Goal: Information Seeking & Learning: Find specific fact

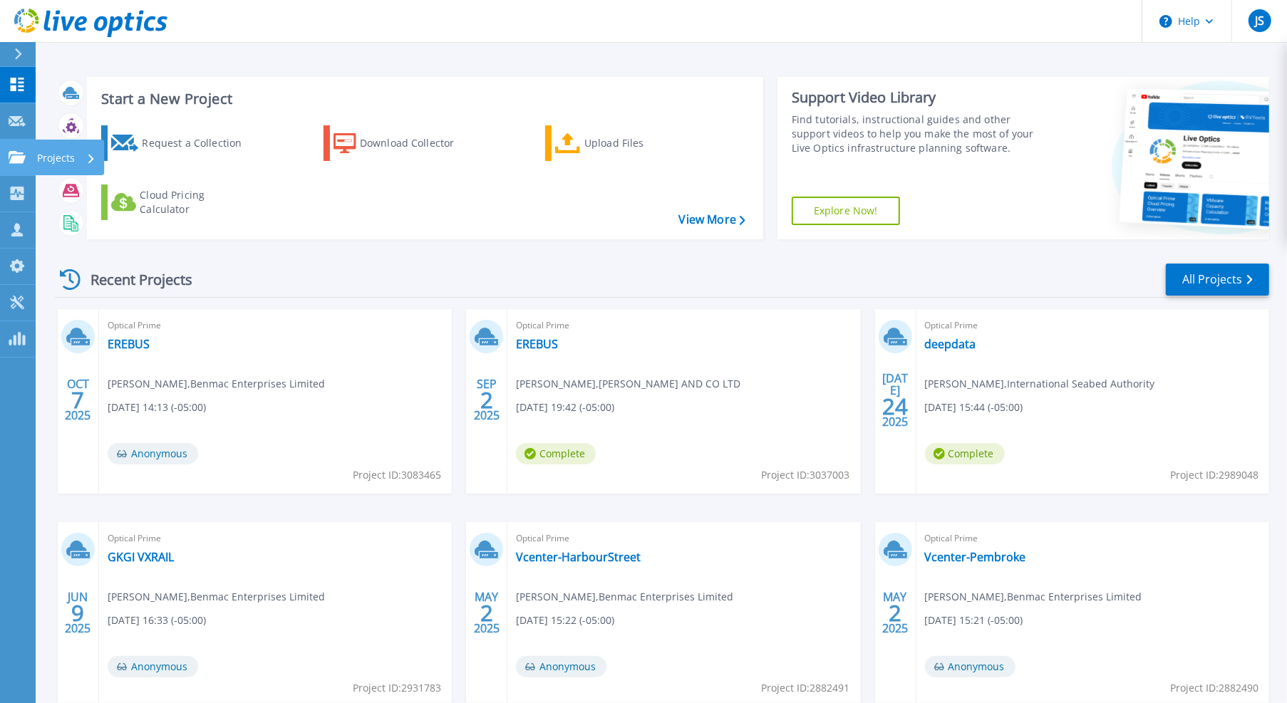
click at [16, 152] on icon at bounding box center [17, 157] width 17 height 12
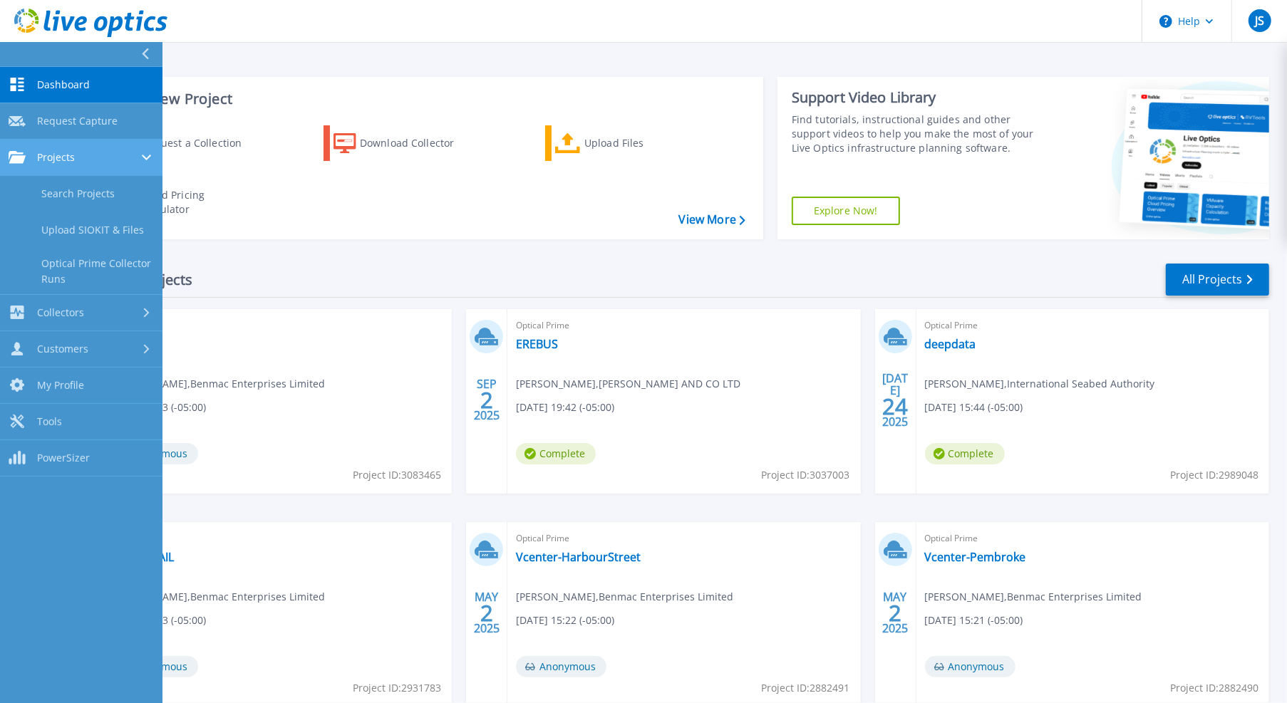
click at [77, 160] on div "Projects" at bounding box center [81, 157] width 145 height 13
click at [98, 160] on div "Projects" at bounding box center [81, 157] width 145 height 13
click at [103, 187] on link "Search Projects" at bounding box center [81, 194] width 162 height 36
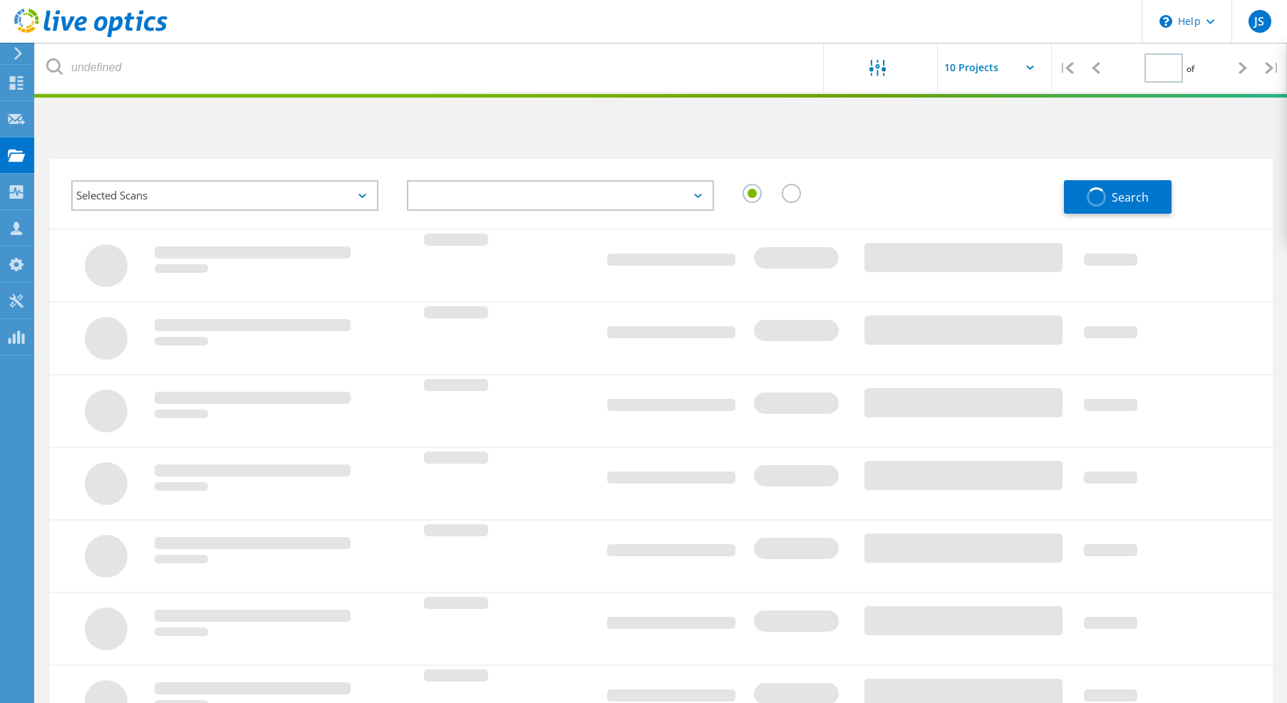
type input "1"
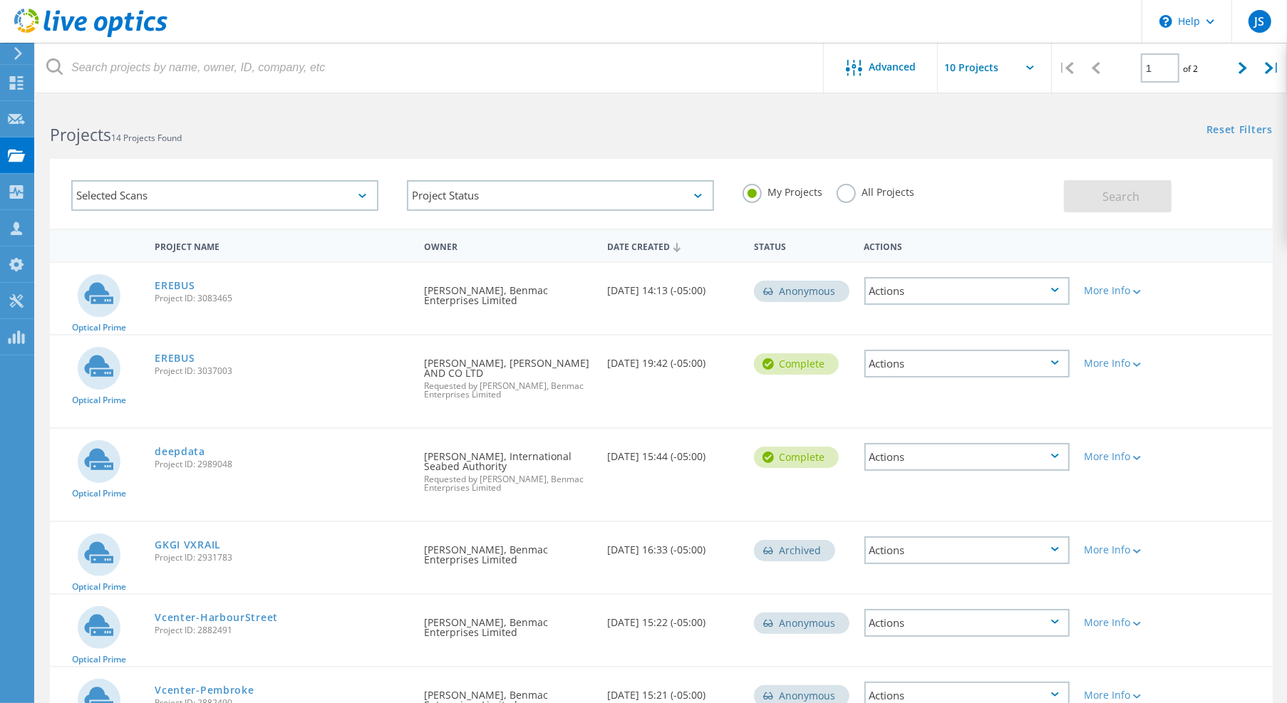
click at [849, 191] on label "All Projects" at bounding box center [876, 191] width 78 height 14
click at [0, 0] on input "All Projects" at bounding box center [0, 0] width 0 height 0
click at [1122, 204] on button "Search" at bounding box center [1118, 196] width 108 height 32
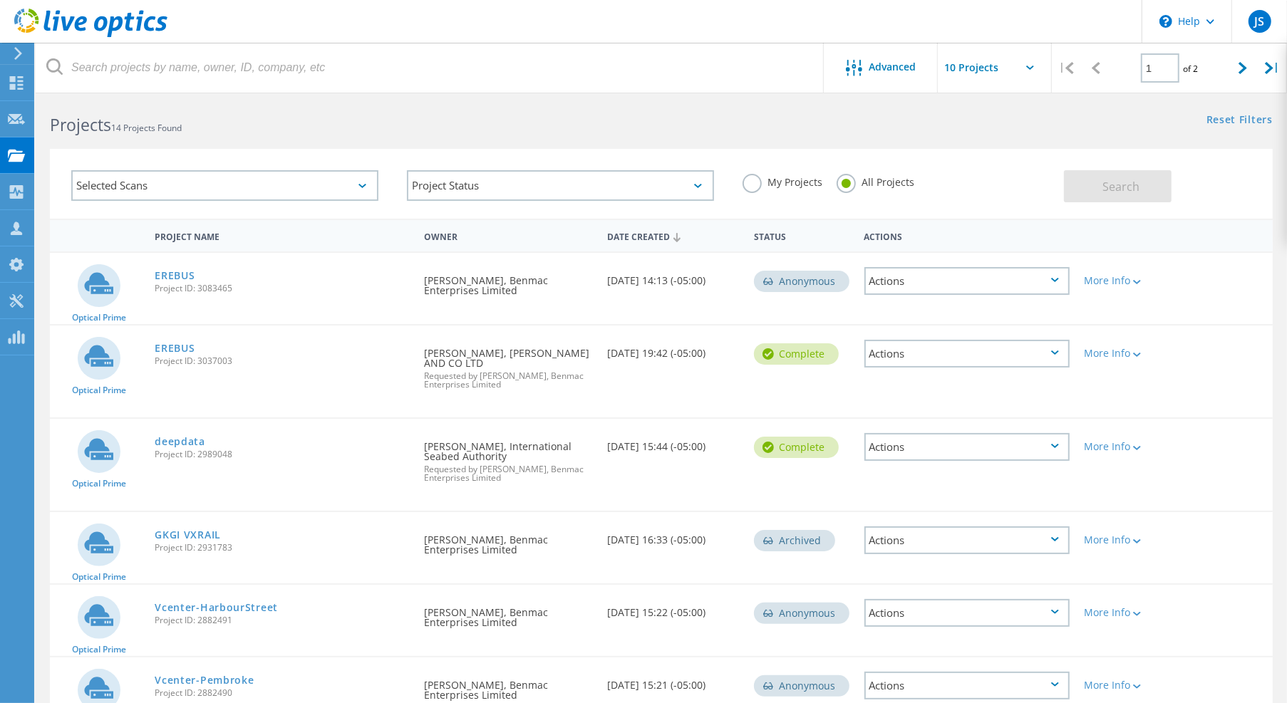
scroll to position [9, 0]
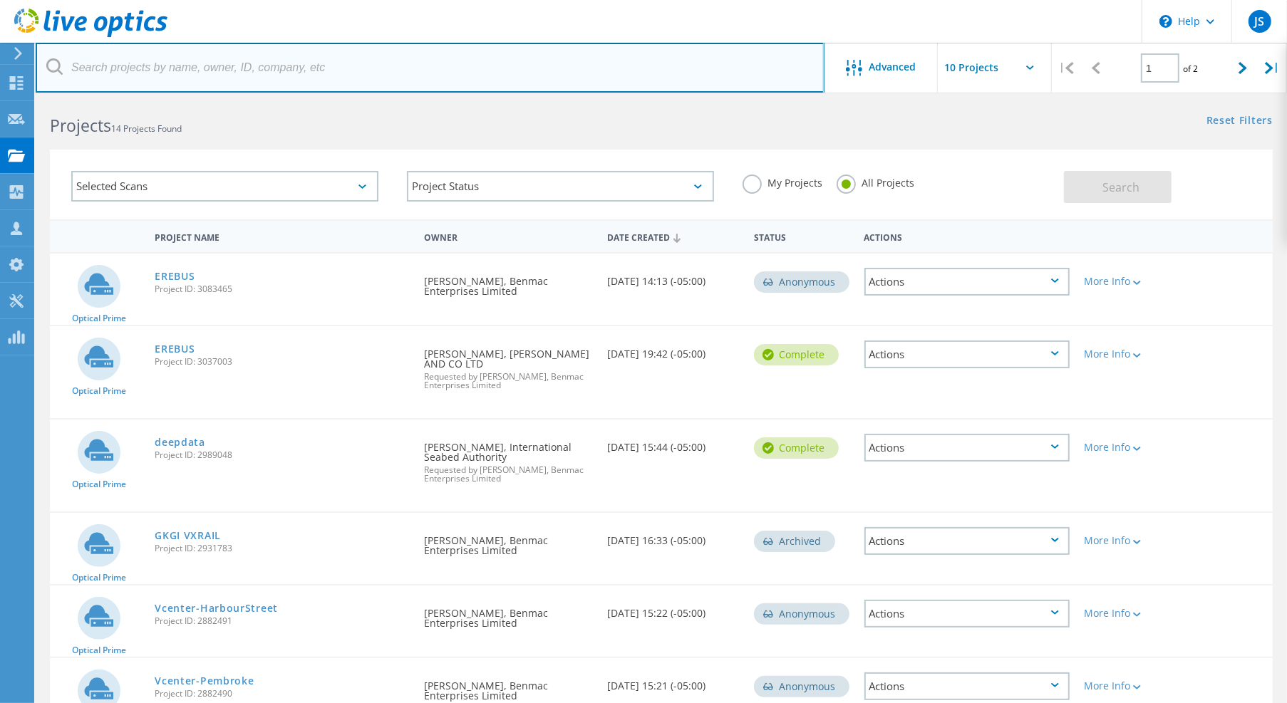
click at [244, 73] on input "text" at bounding box center [430, 68] width 789 height 50
type input "jamaica public service"
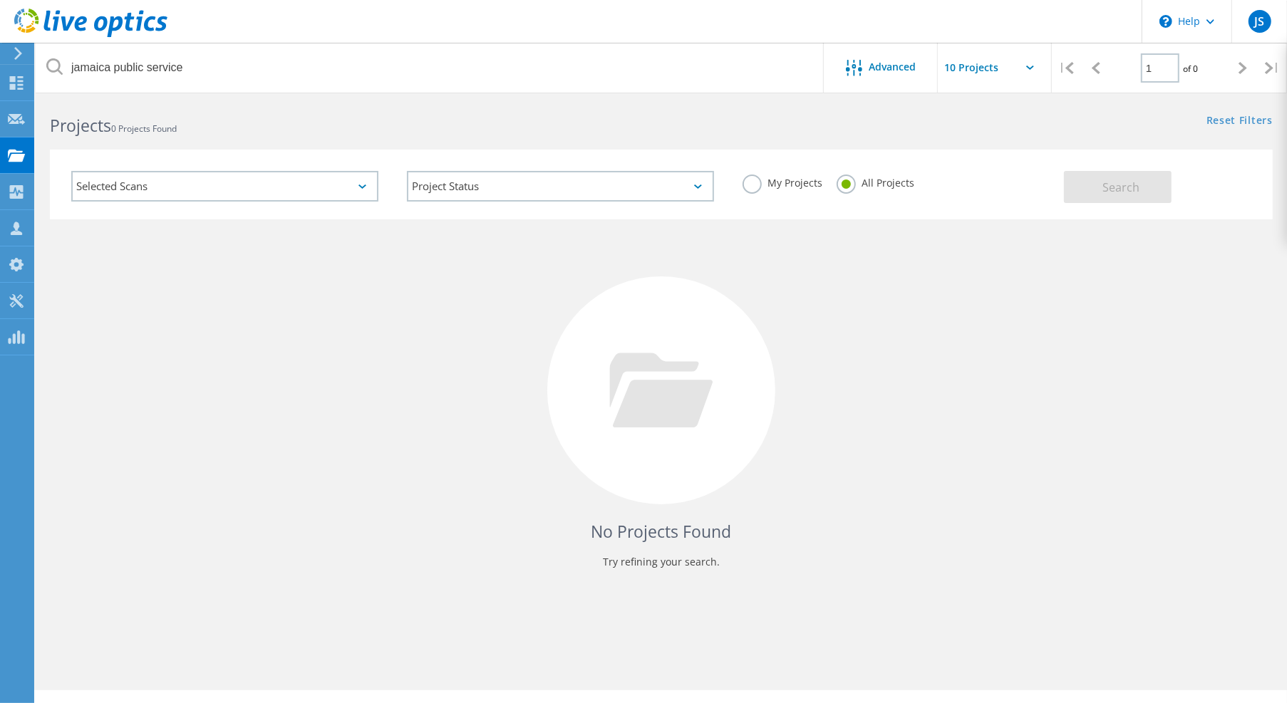
click at [279, 186] on div "Selected Scans" at bounding box center [224, 186] width 307 height 31
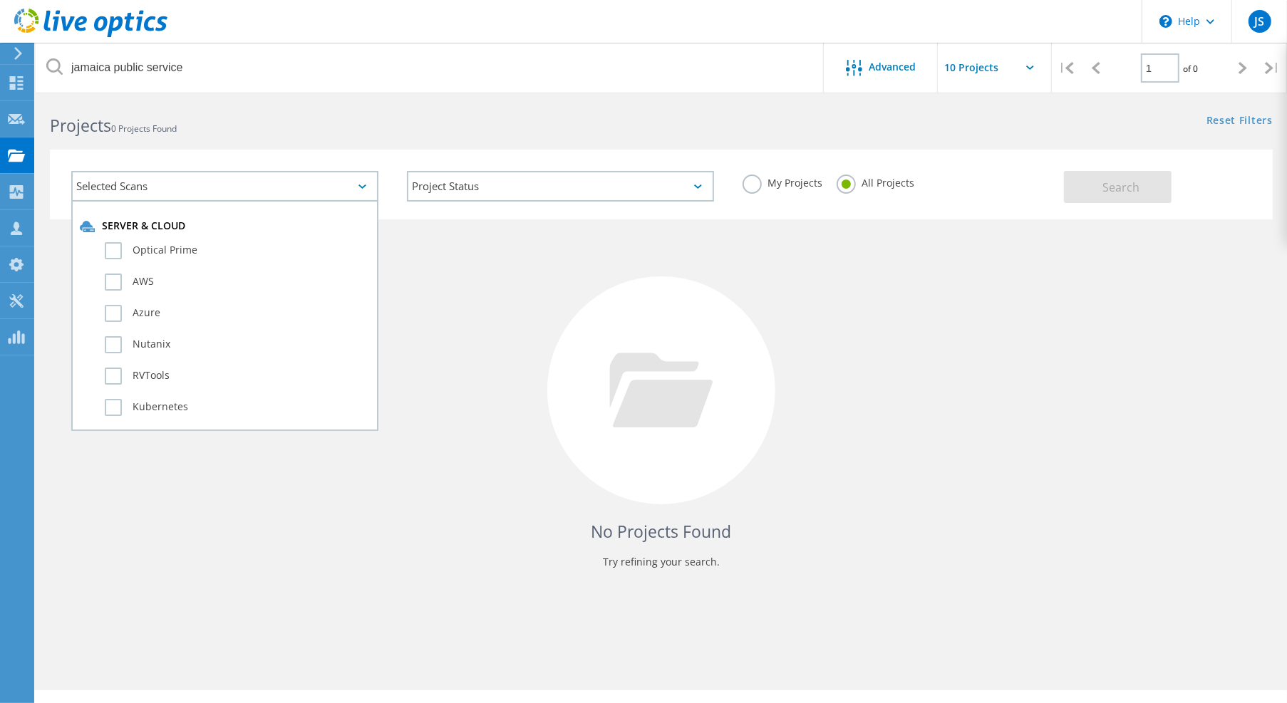
click at [758, 234] on div "No Projects Found Try refining your search." at bounding box center [661, 403] width 1223 height 368
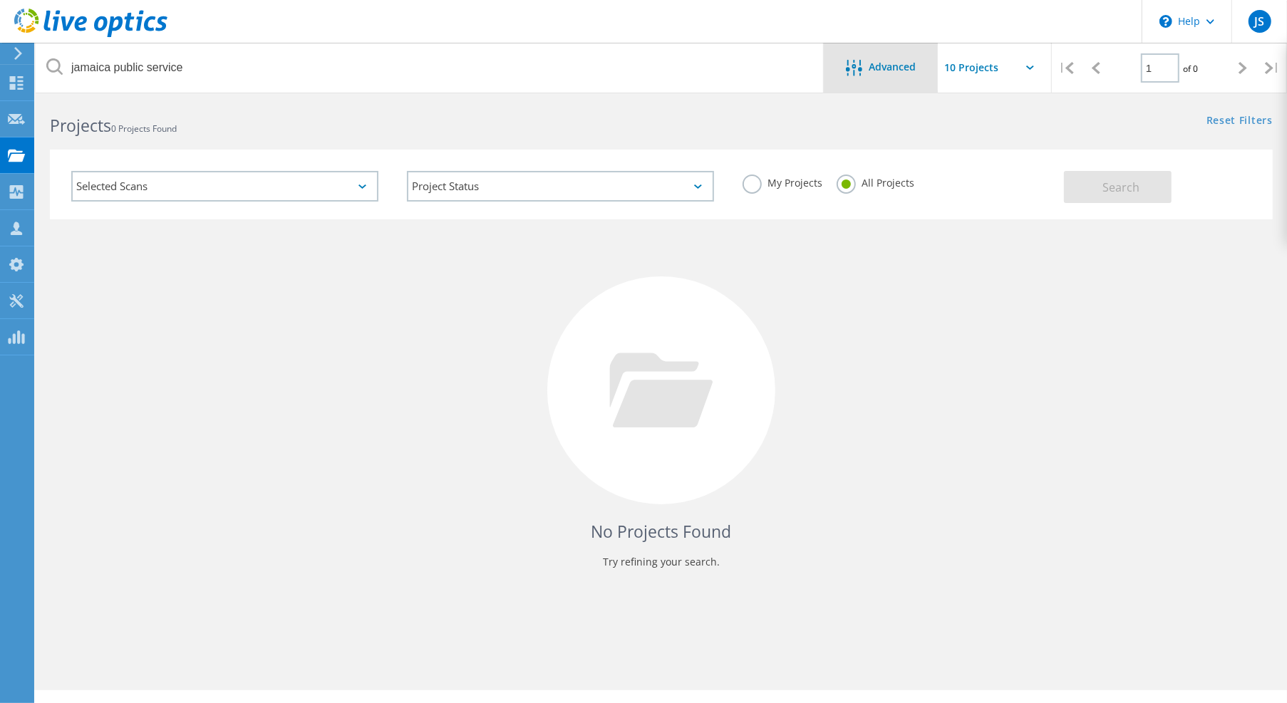
click at [871, 64] on span "Advanced" at bounding box center [892, 67] width 47 height 10
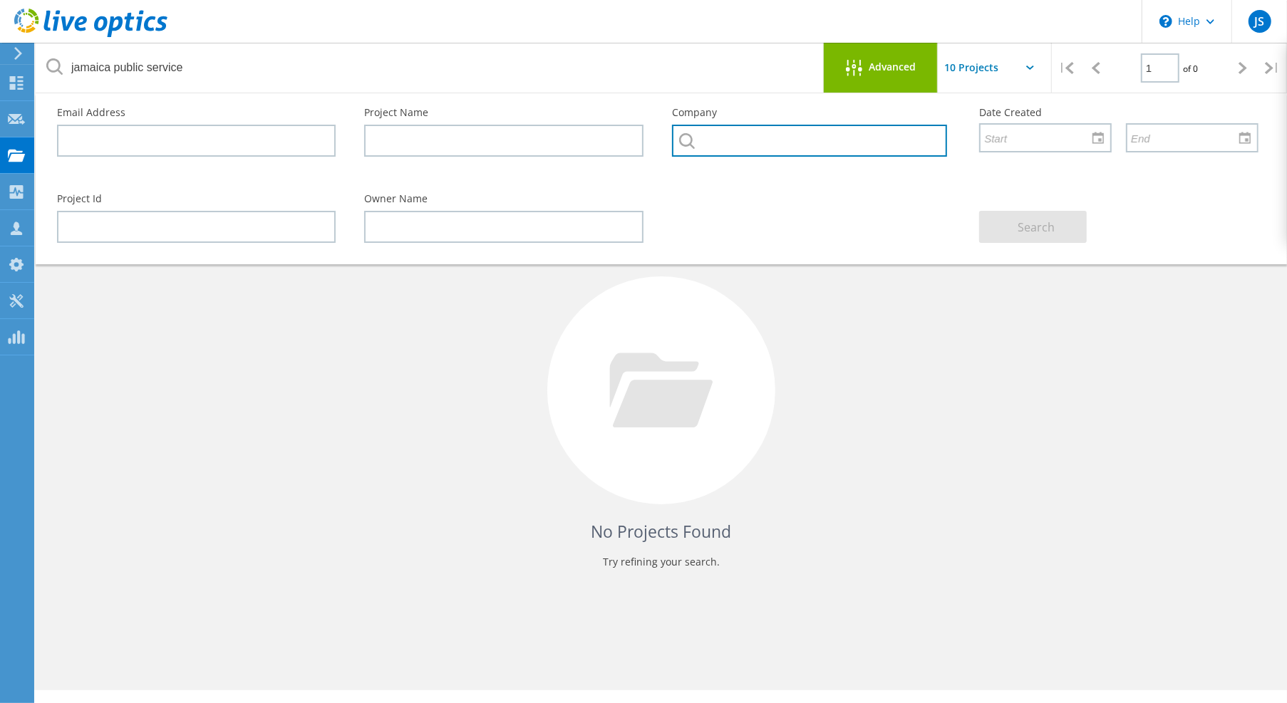
click at [762, 135] on input "text" at bounding box center [809, 141] width 275 height 32
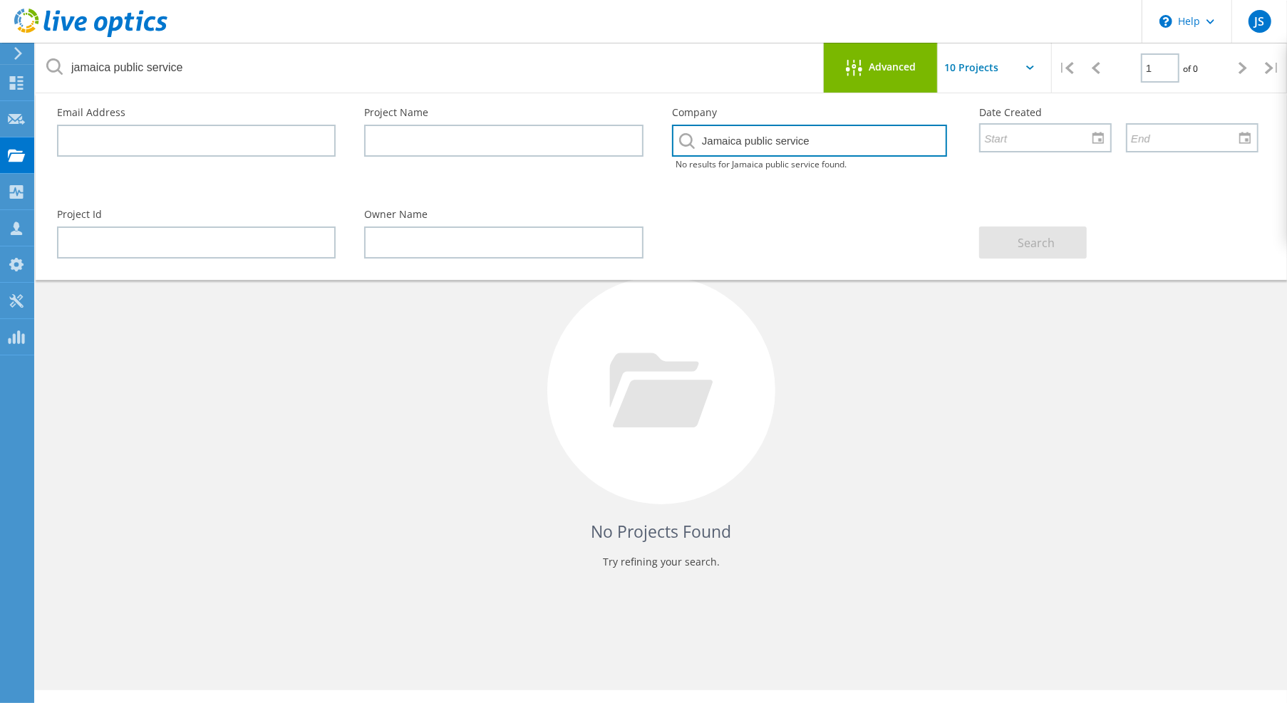
type input "Jamaica public service"
click at [633, 162] on div "Project Name" at bounding box center [503, 132] width 307 height 78
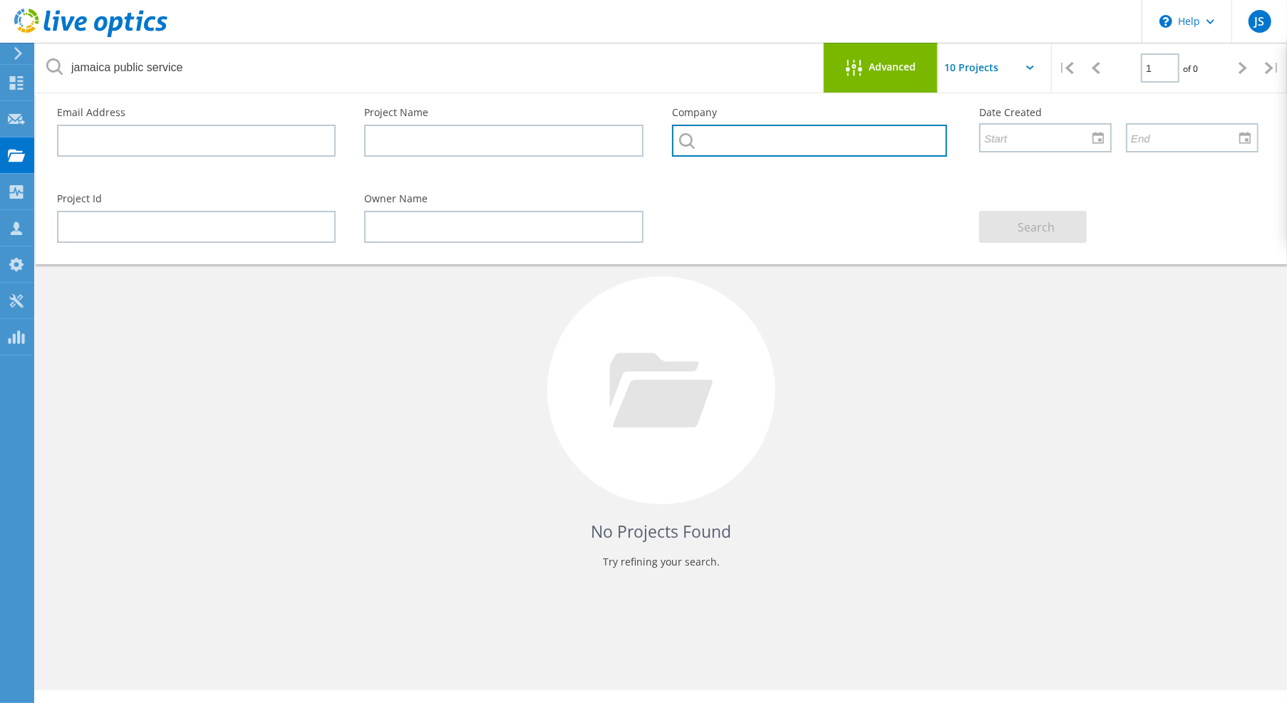
click at [742, 138] on input "text" at bounding box center [809, 141] width 275 height 32
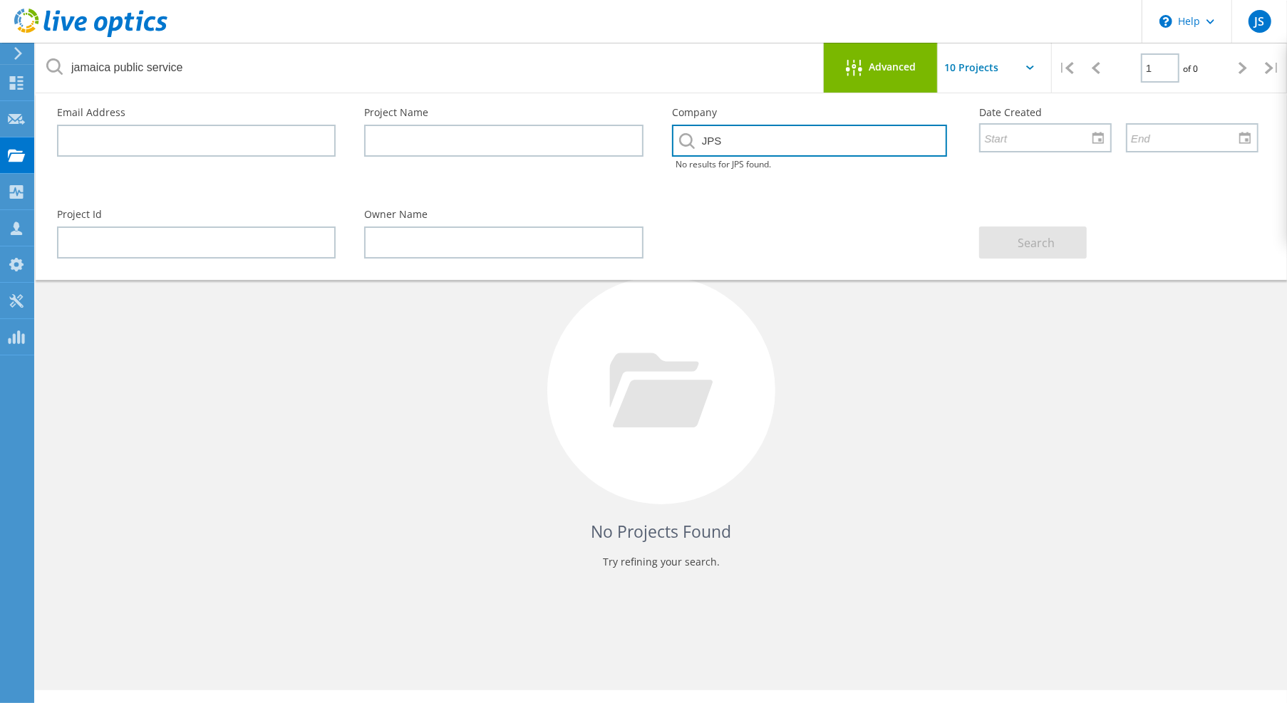
type input "JPS"
click at [1004, 406] on div "No Projects Found Try refining your search." at bounding box center [661, 403] width 1223 height 368
